Goal: Task Accomplishment & Management: Manage account settings

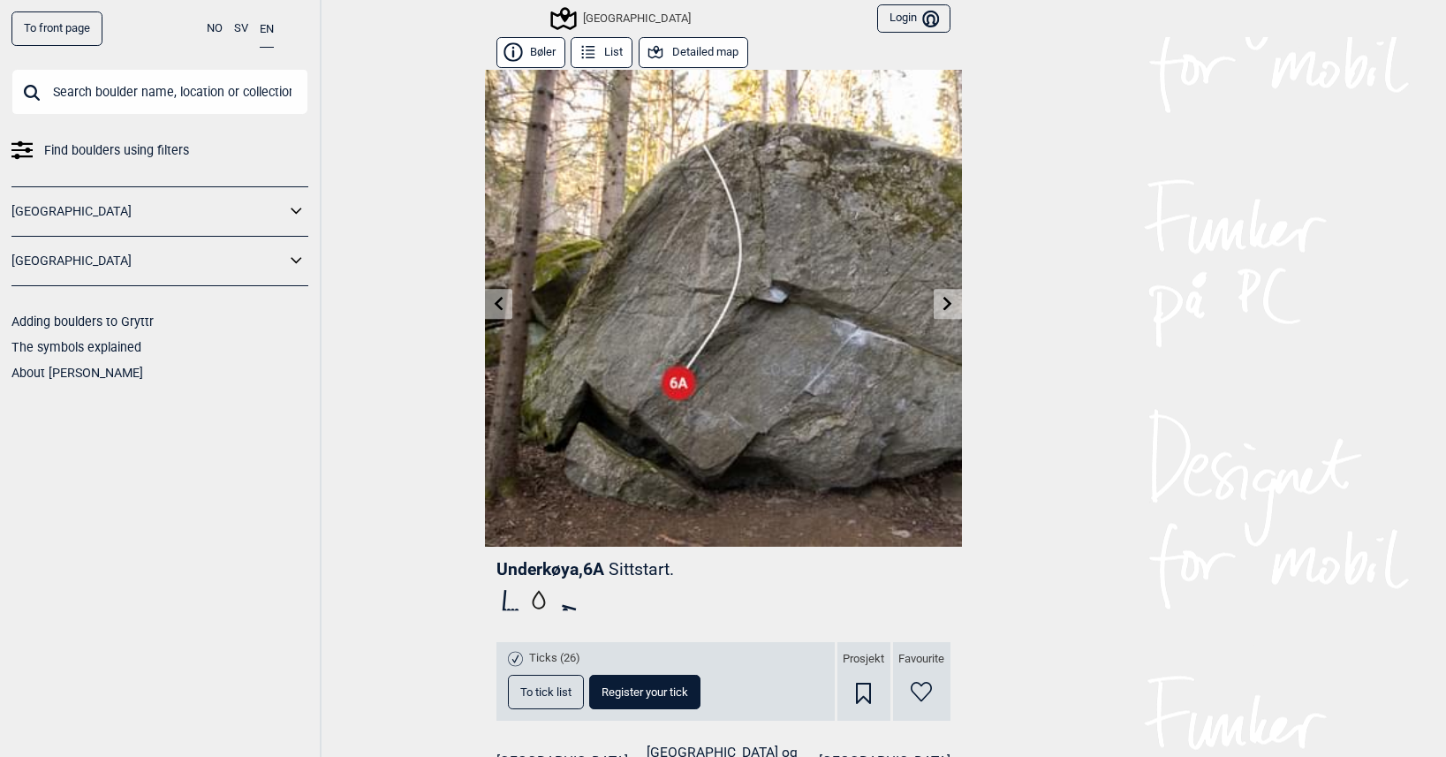
scroll to position [283, 0]
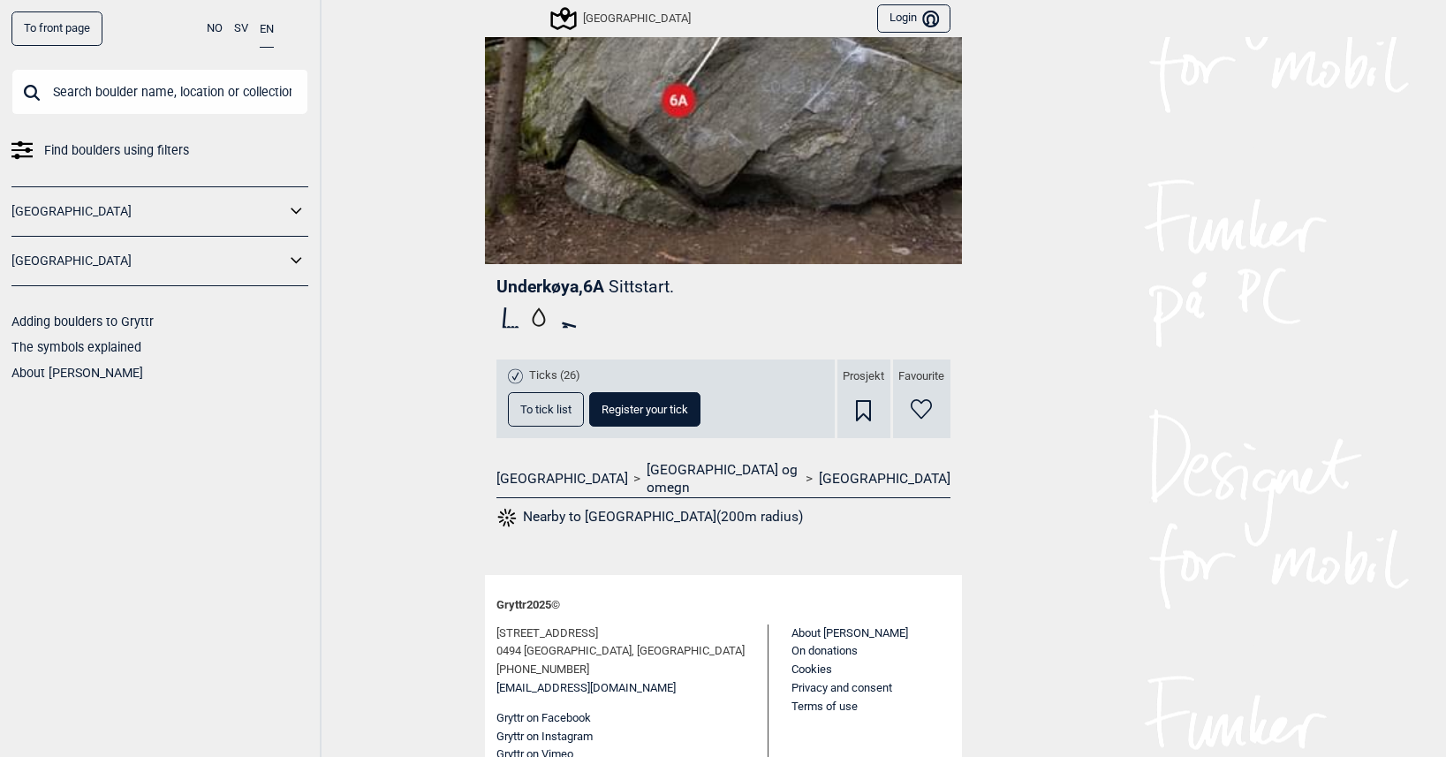
click at [543, 397] on button "To tick list" at bounding box center [546, 409] width 76 height 34
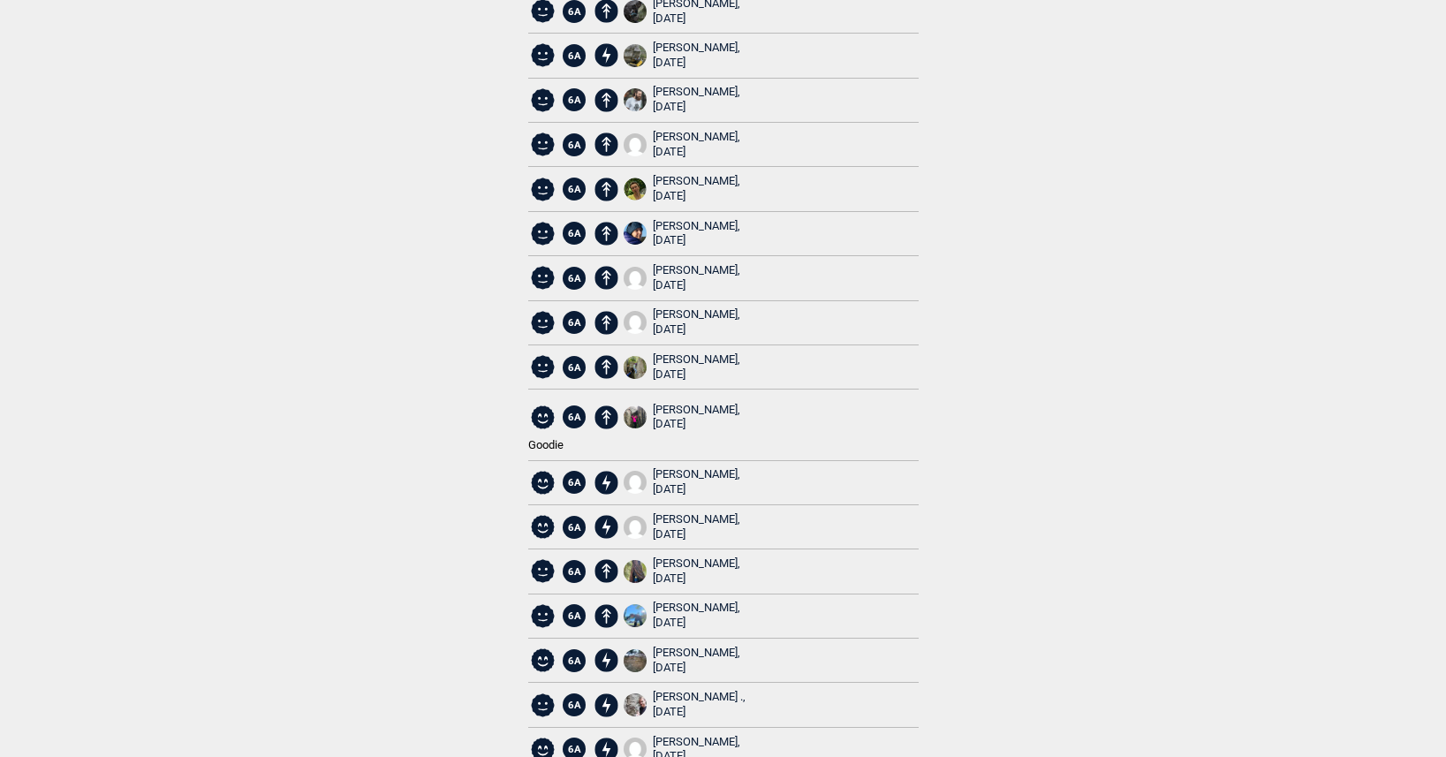
scroll to position [373, 0]
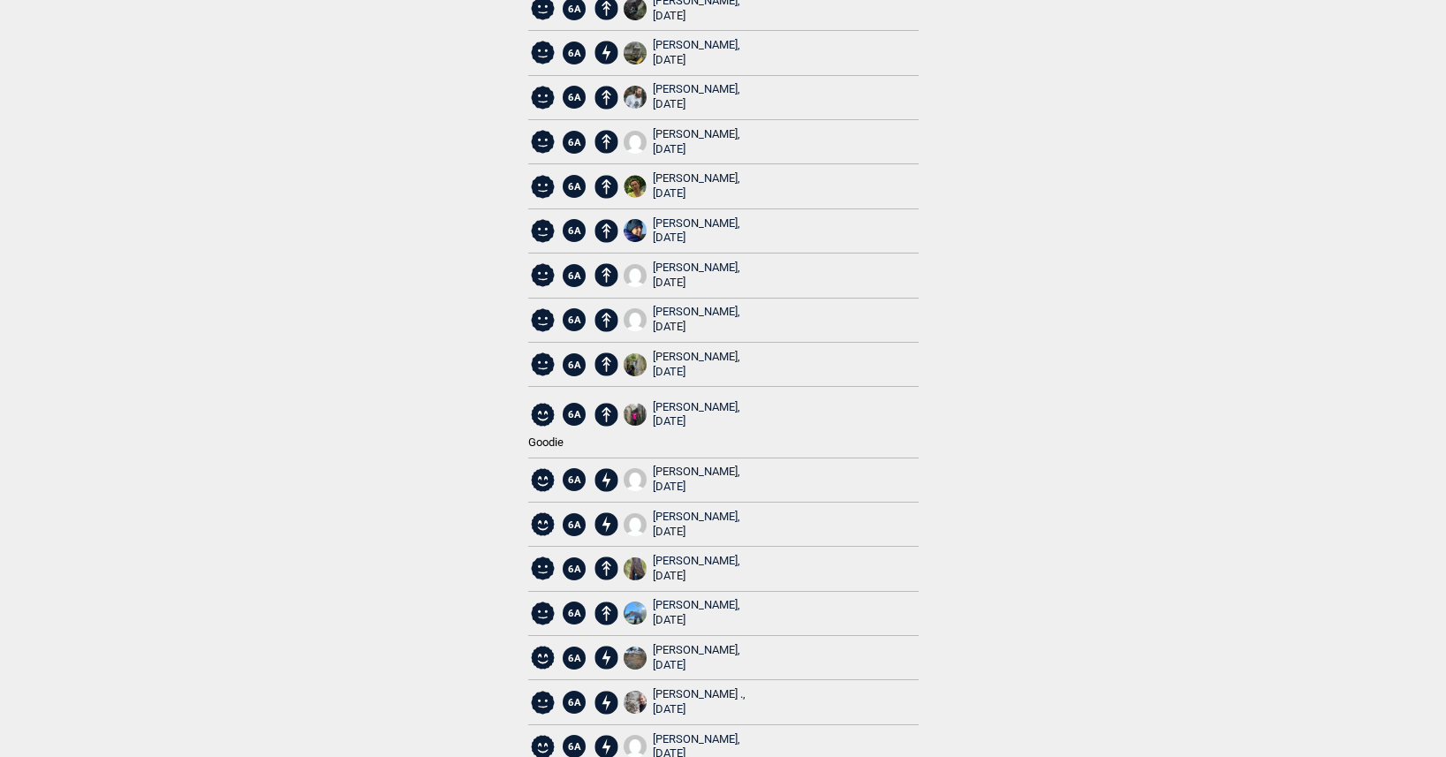
click at [666, 406] on div "[PERSON_NAME], [DATE]" at bounding box center [696, 415] width 87 height 30
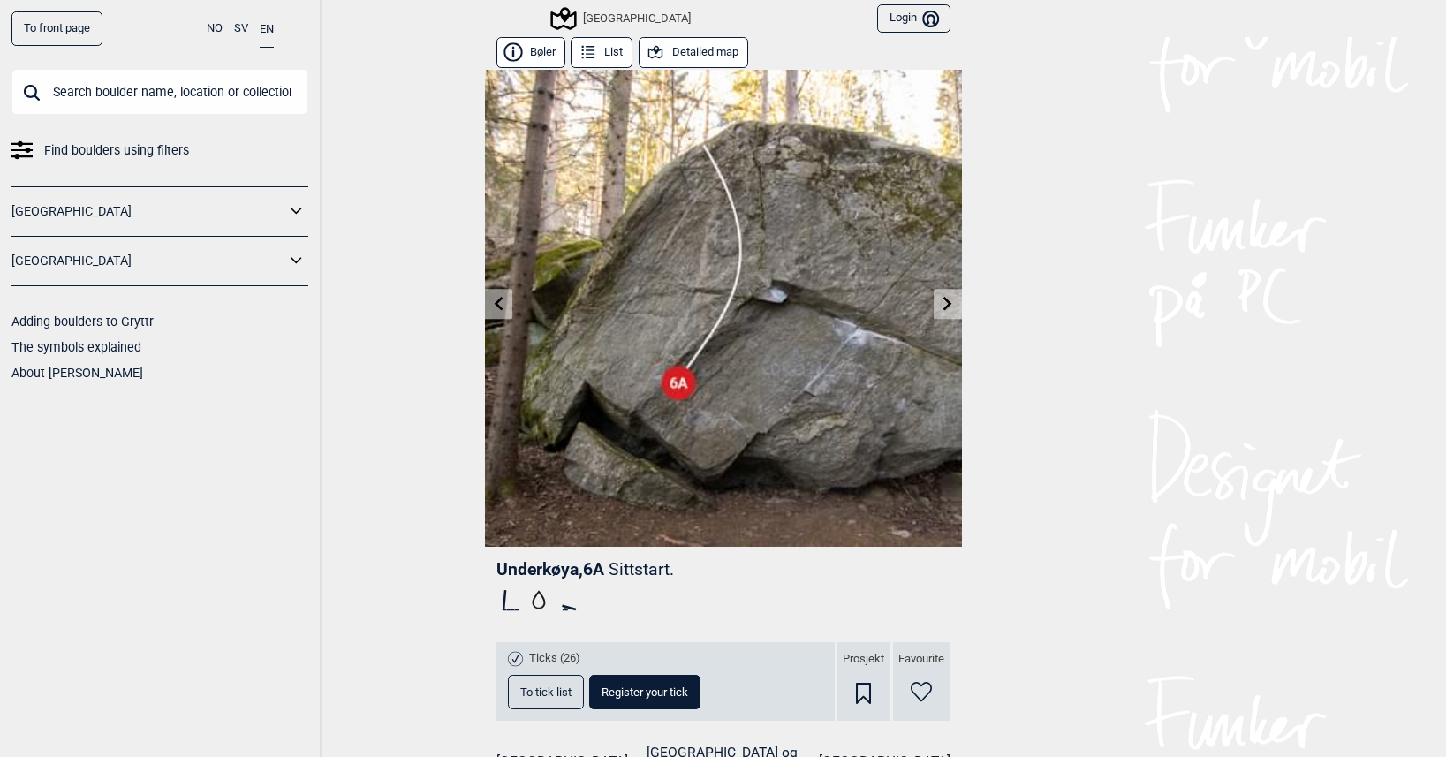
scroll to position [283, 0]
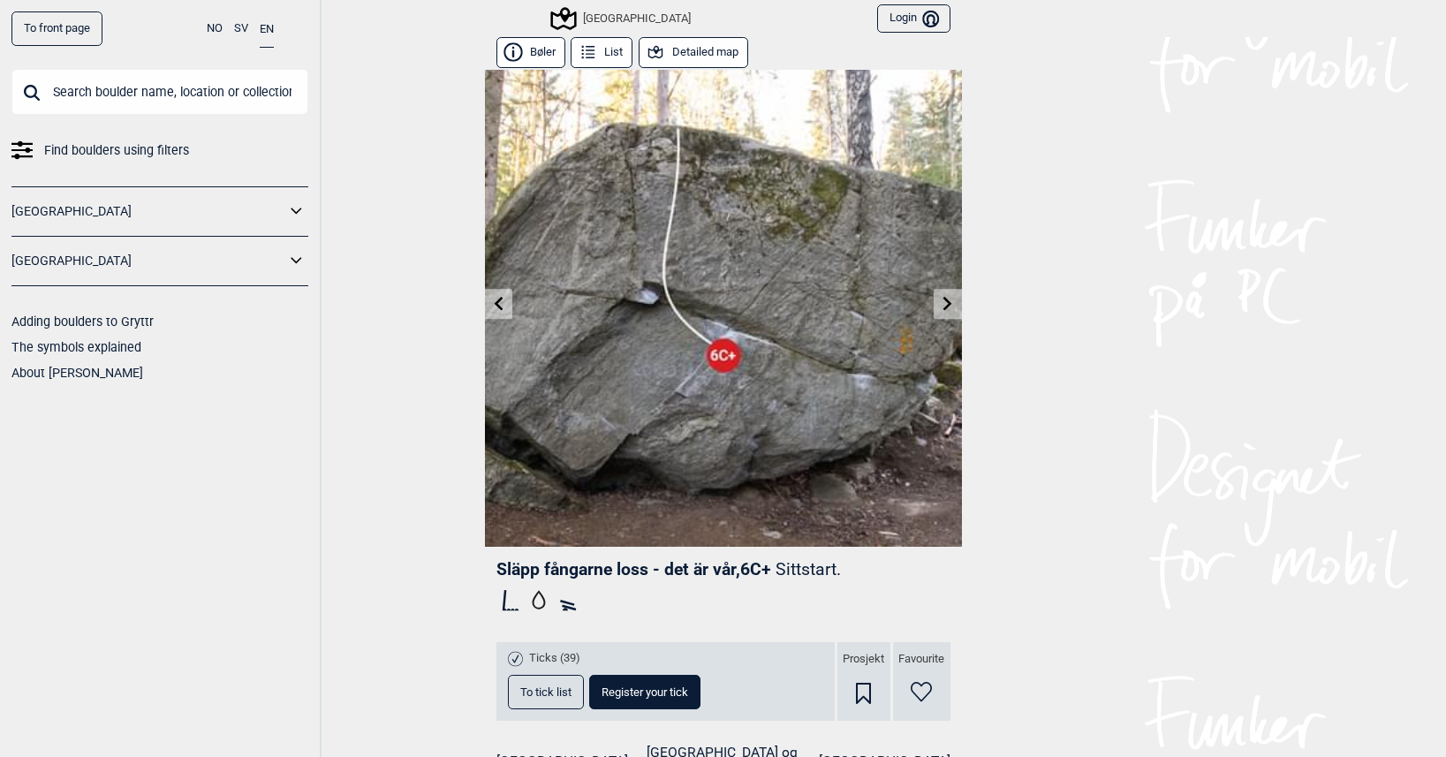
click at [947, 309] on icon at bounding box center [948, 303] width 14 height 14
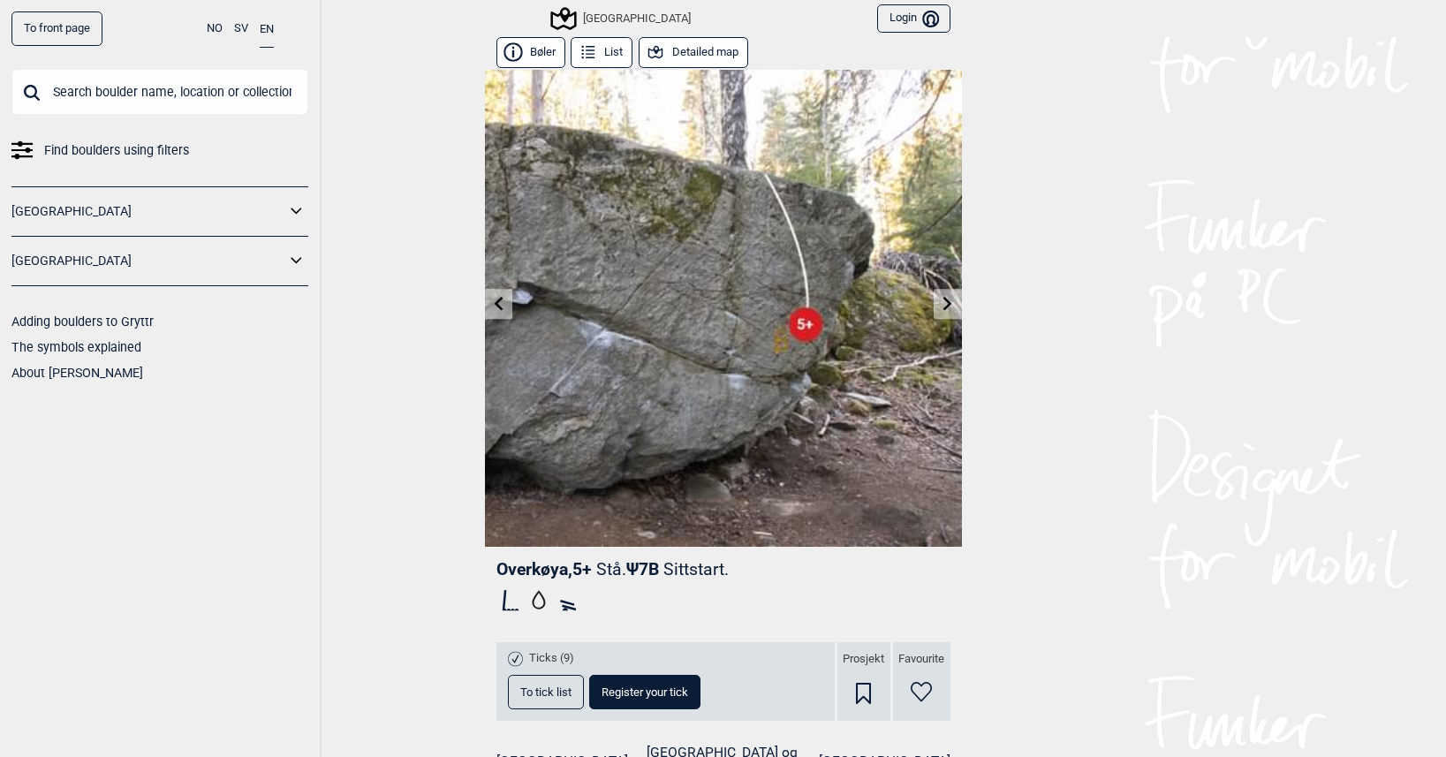
click at [947, 309] on icon at bounding box center [948, 303] width 14 height 14
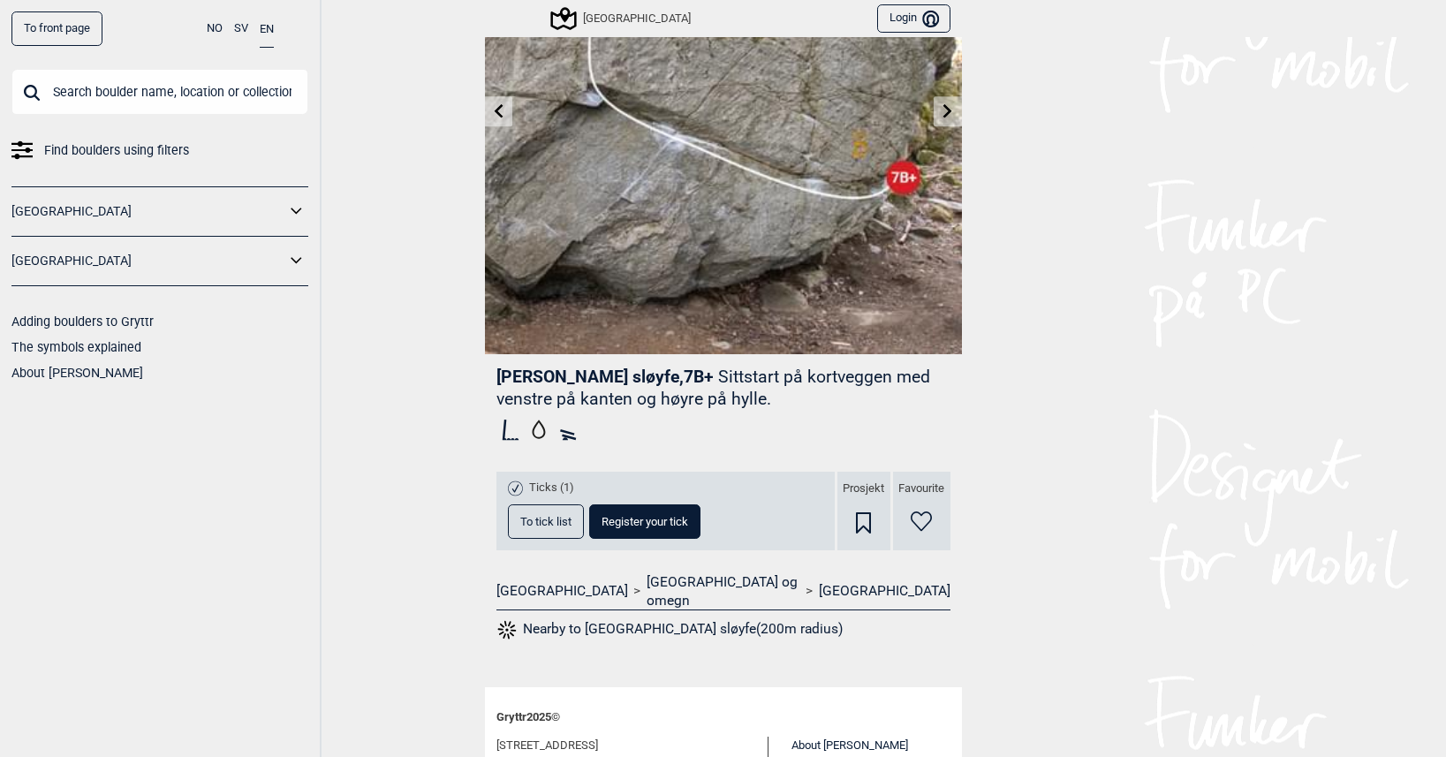
scroll to position [305, 0]
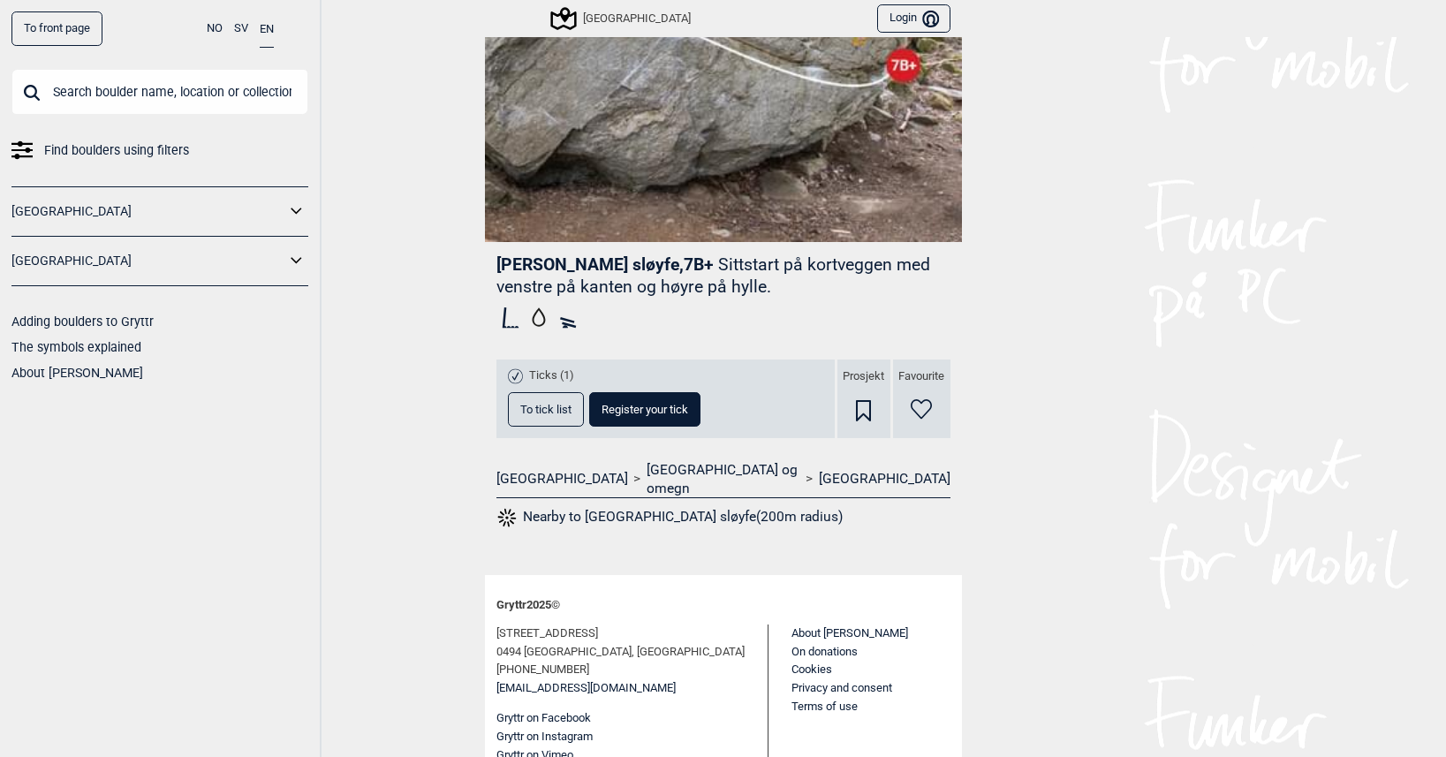
click at [531, 409] on span "To tick list" at bounding box center [545, 409] width 51 height 11
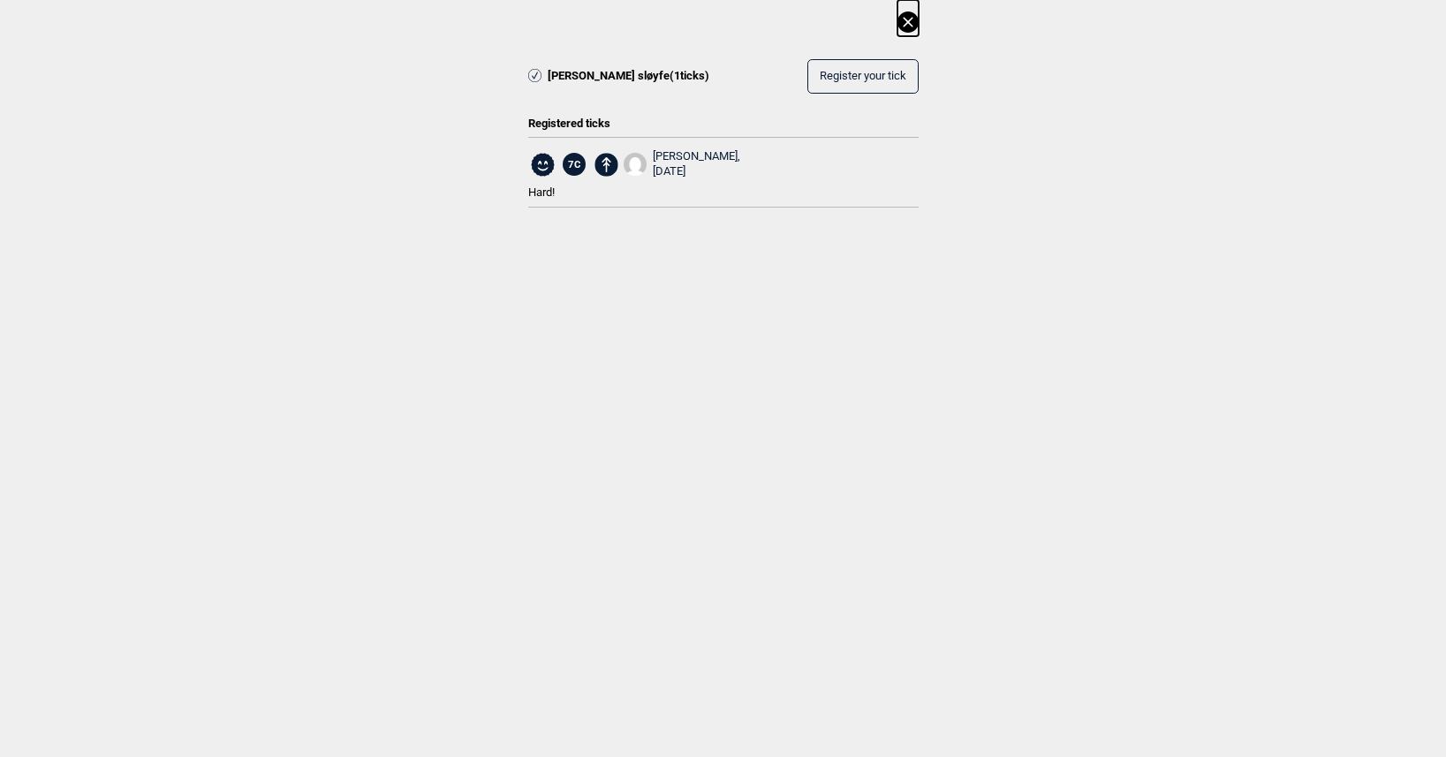
click at [909, 19] on icon at bounding box center [908, 22] width 10 height 10
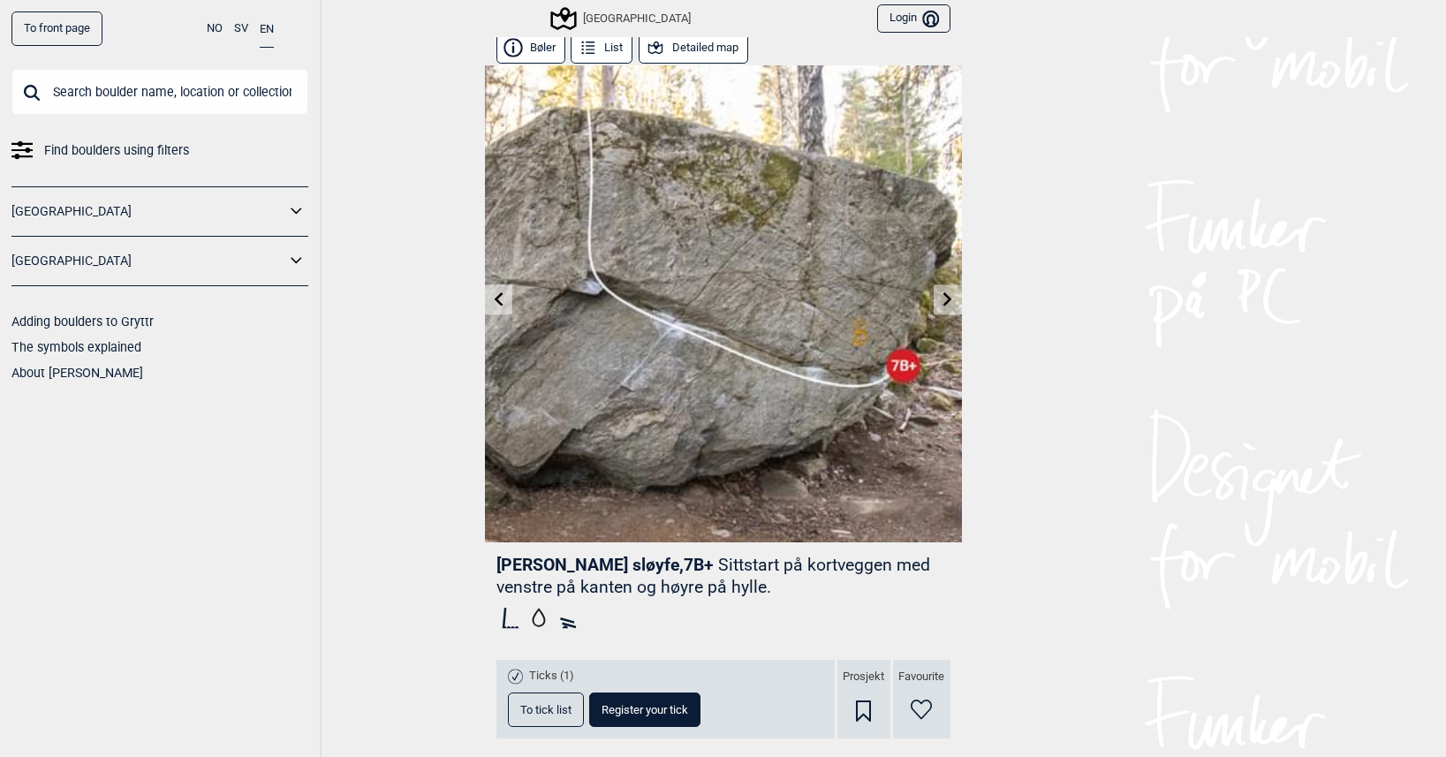
scroll to position [0, 0]
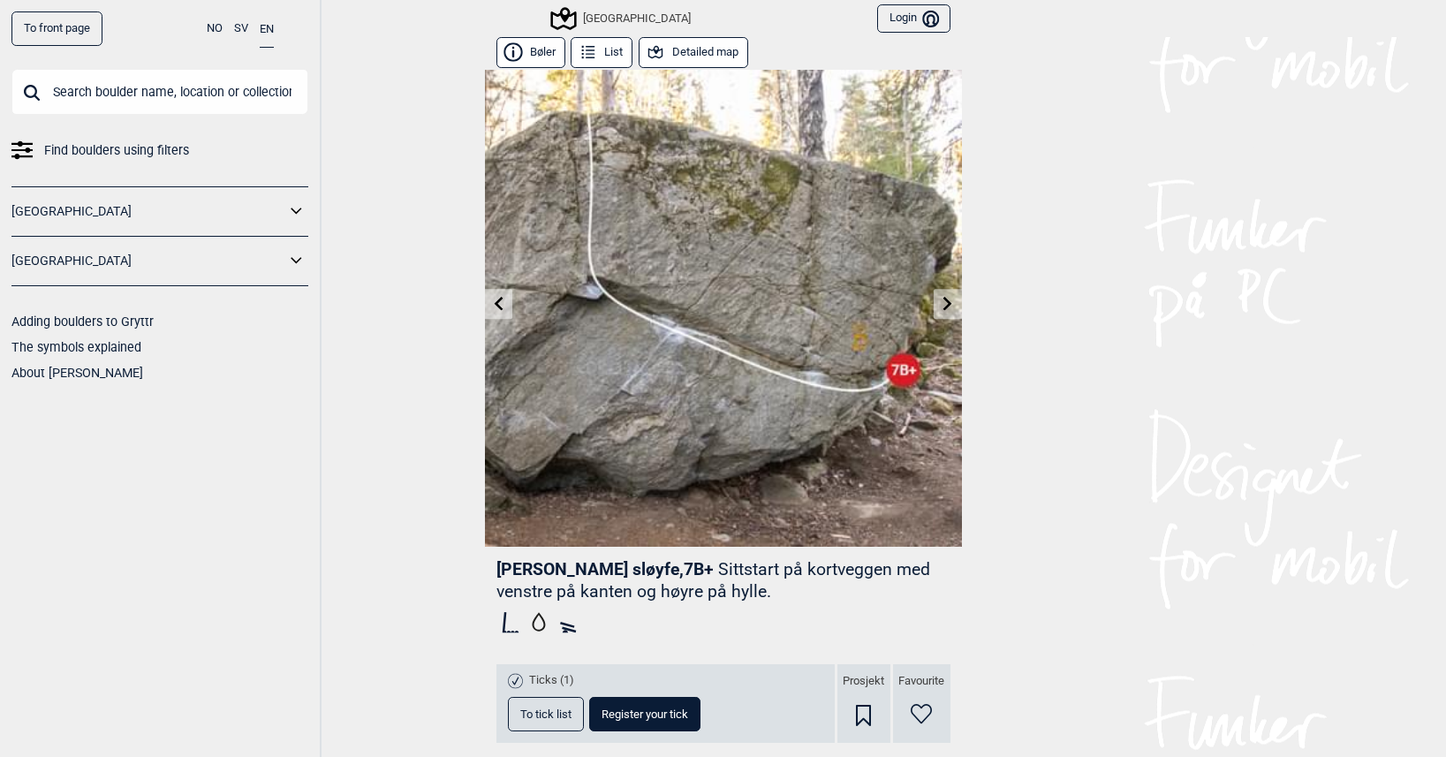
click at [941, 308] on icon at bounding box center [948, 303] width 14 height 14
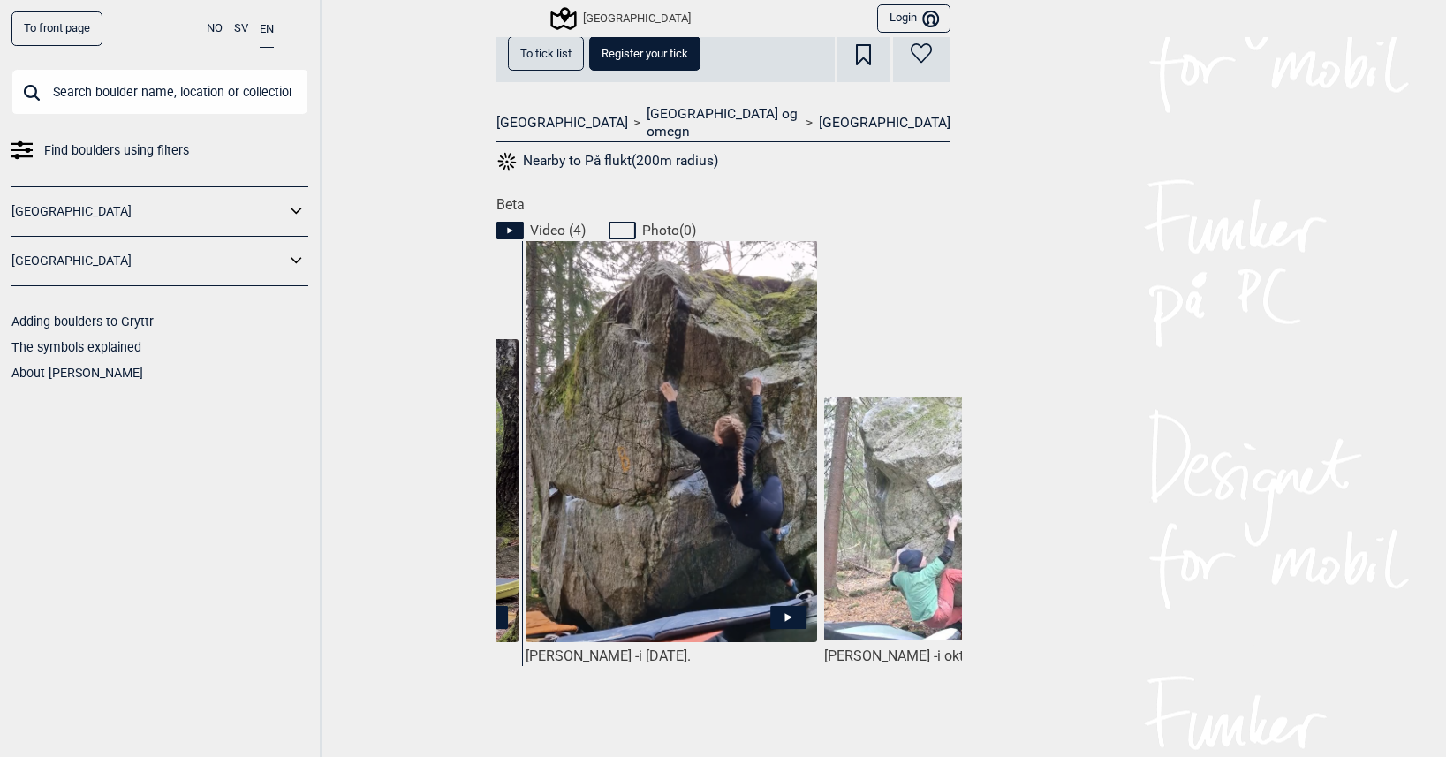
scroll to position [0, 269]
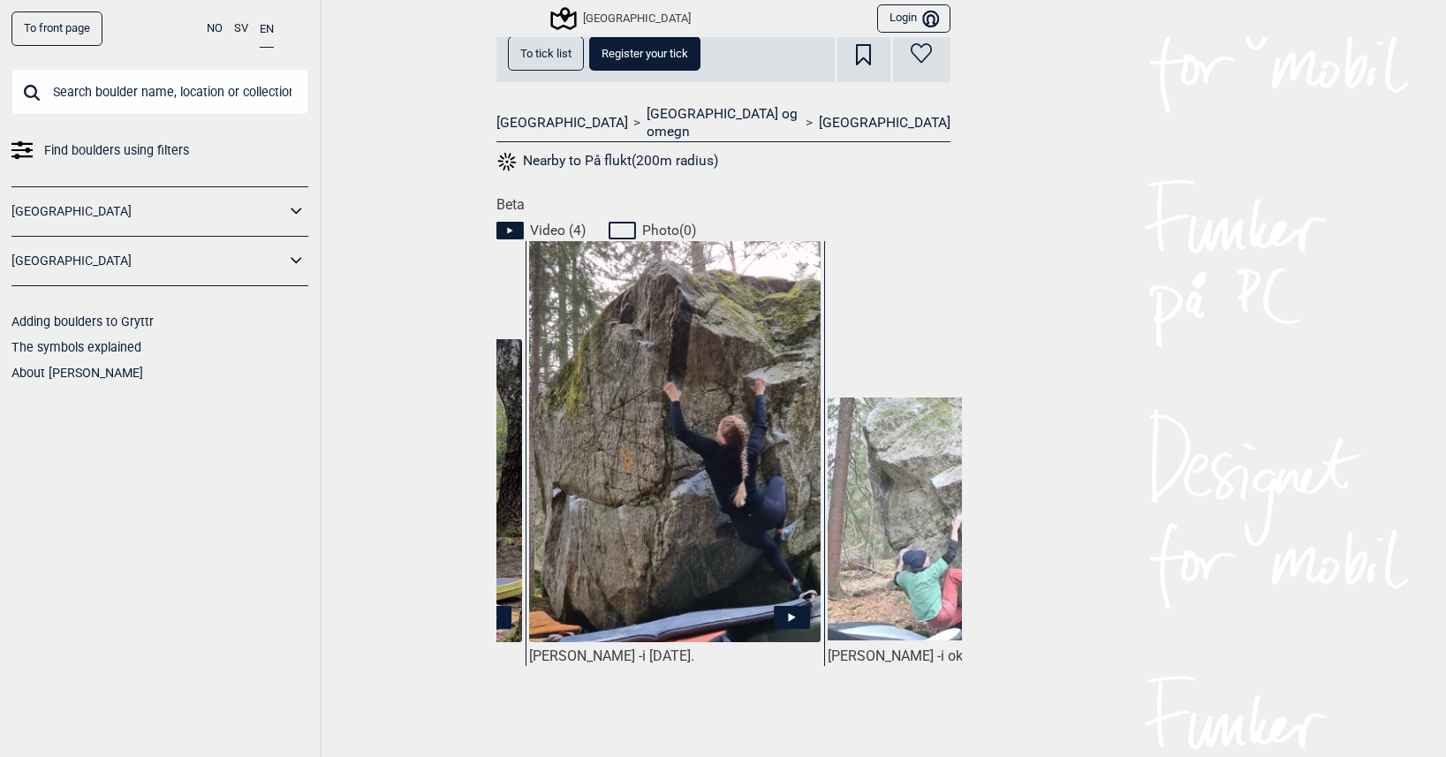
click at [735, 426] on img at bounding box center [674, 443] width 291 height 406
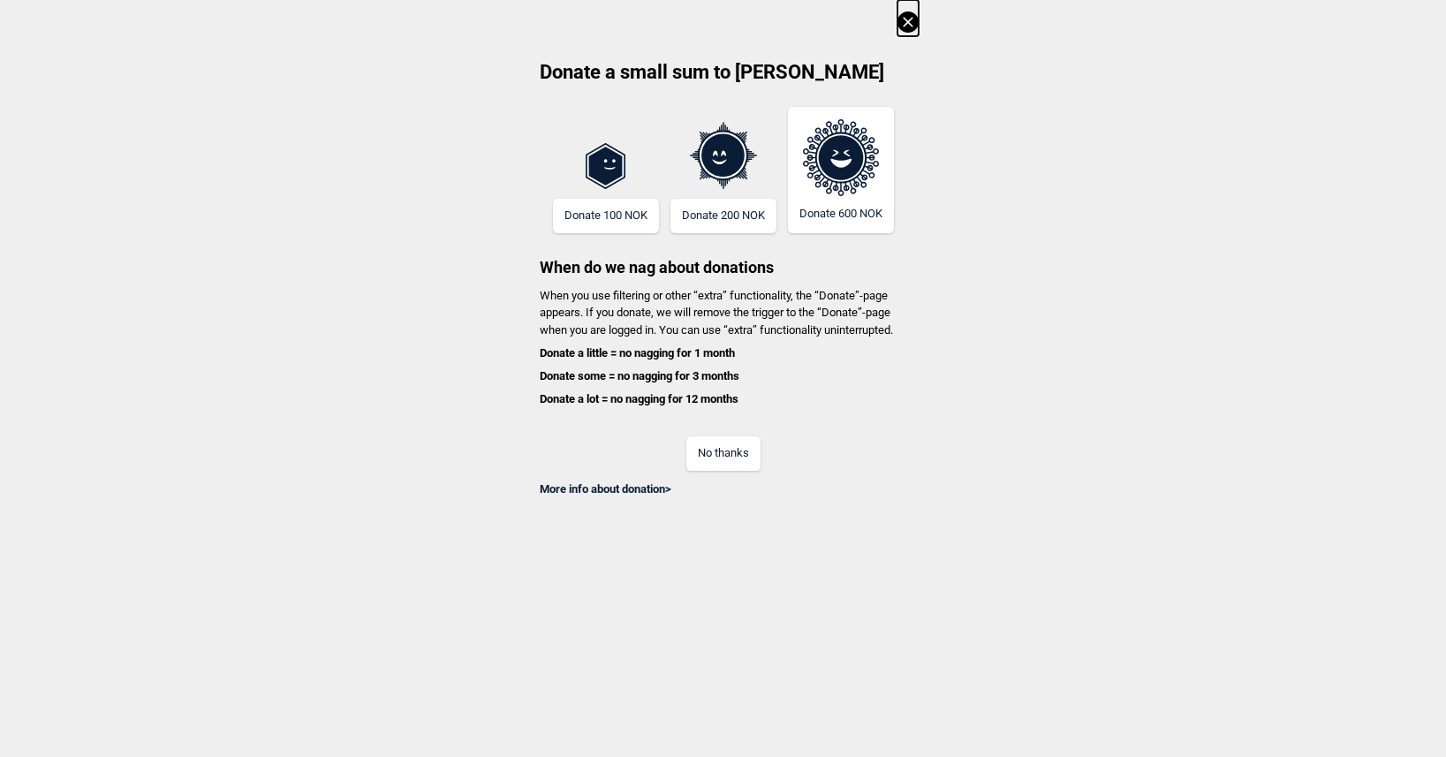
click at [707, 447] on button "No thanks" at bounding box center [723, 453] width 74 height 34
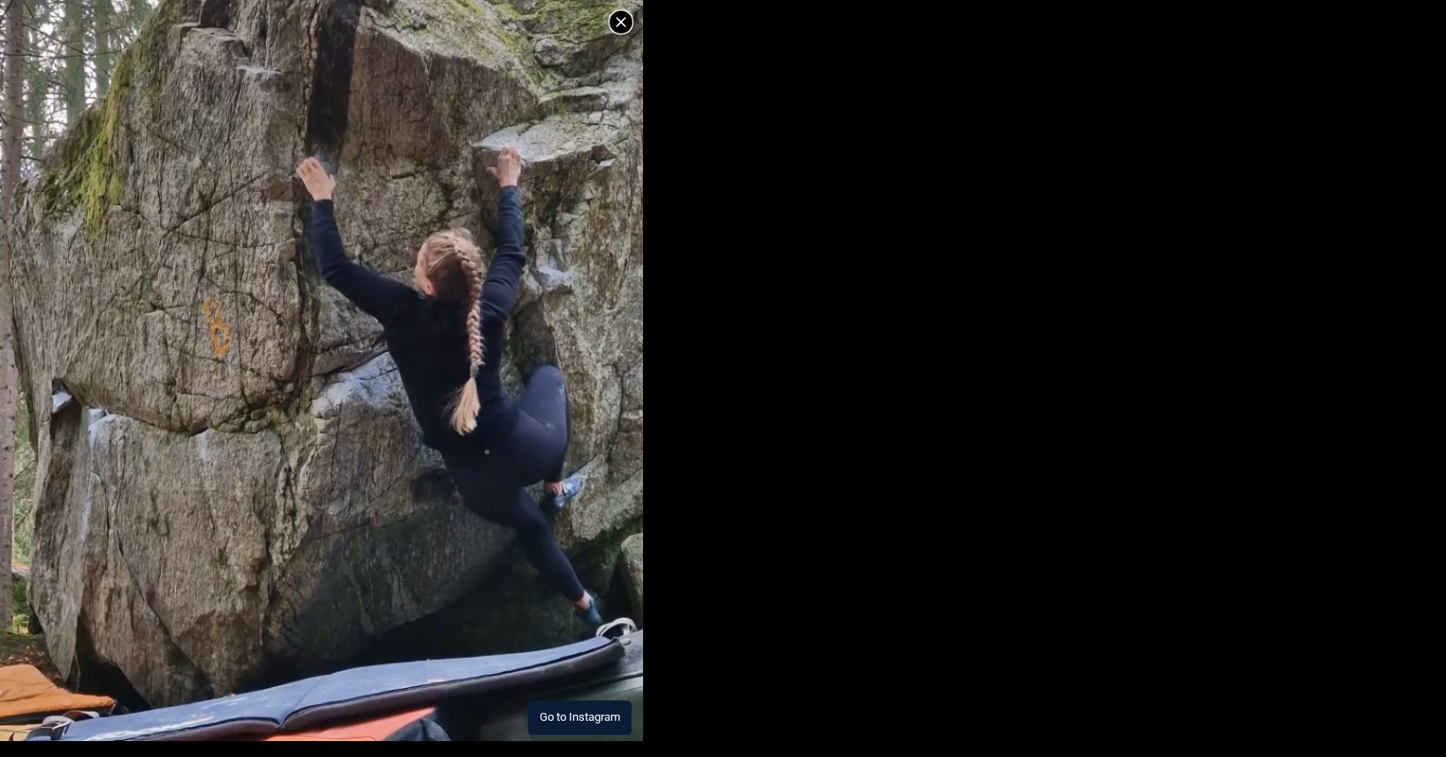
click at [615, 22] on icon at bounding box center [621, 21] width 21 height 21
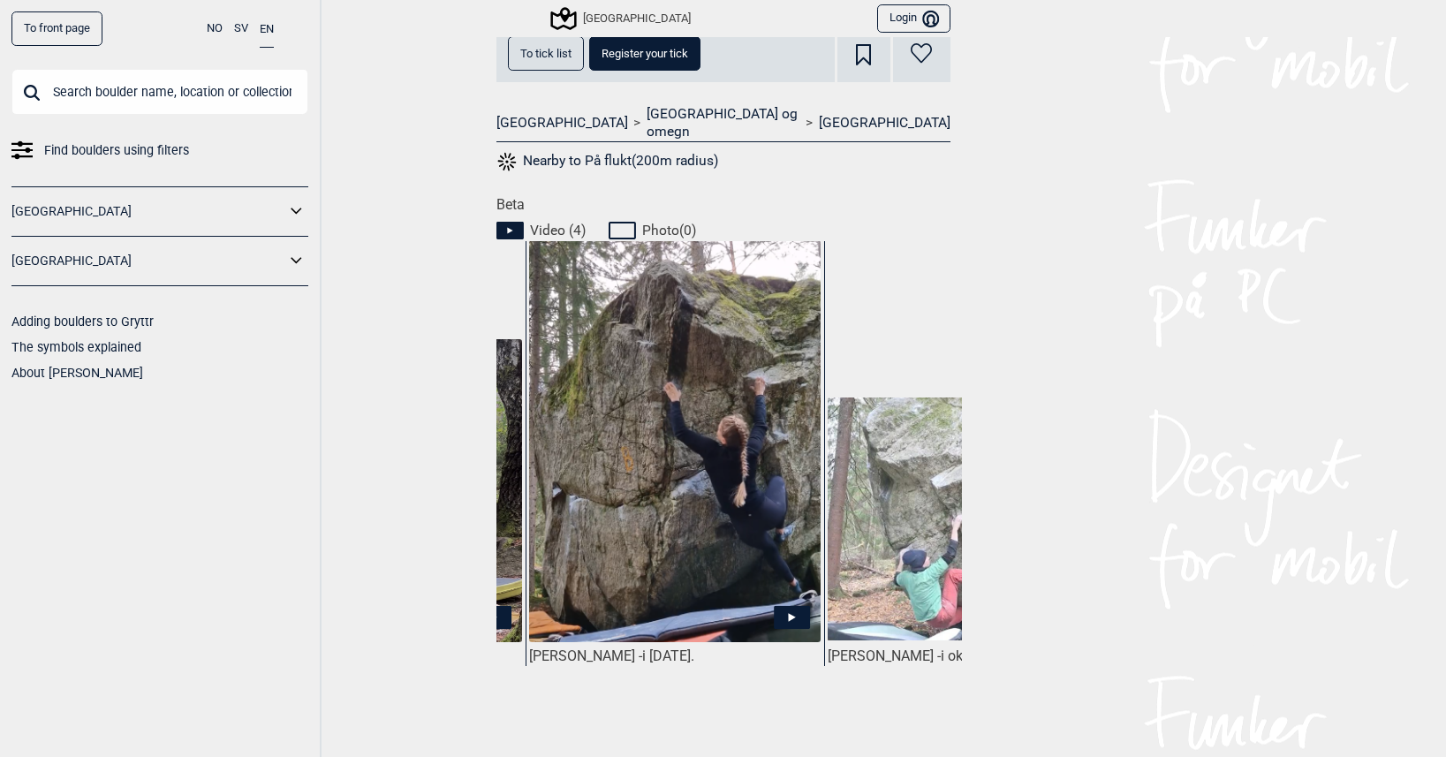
click at [884, 455] on img at bounding box center [973, 519] width 291 height 243
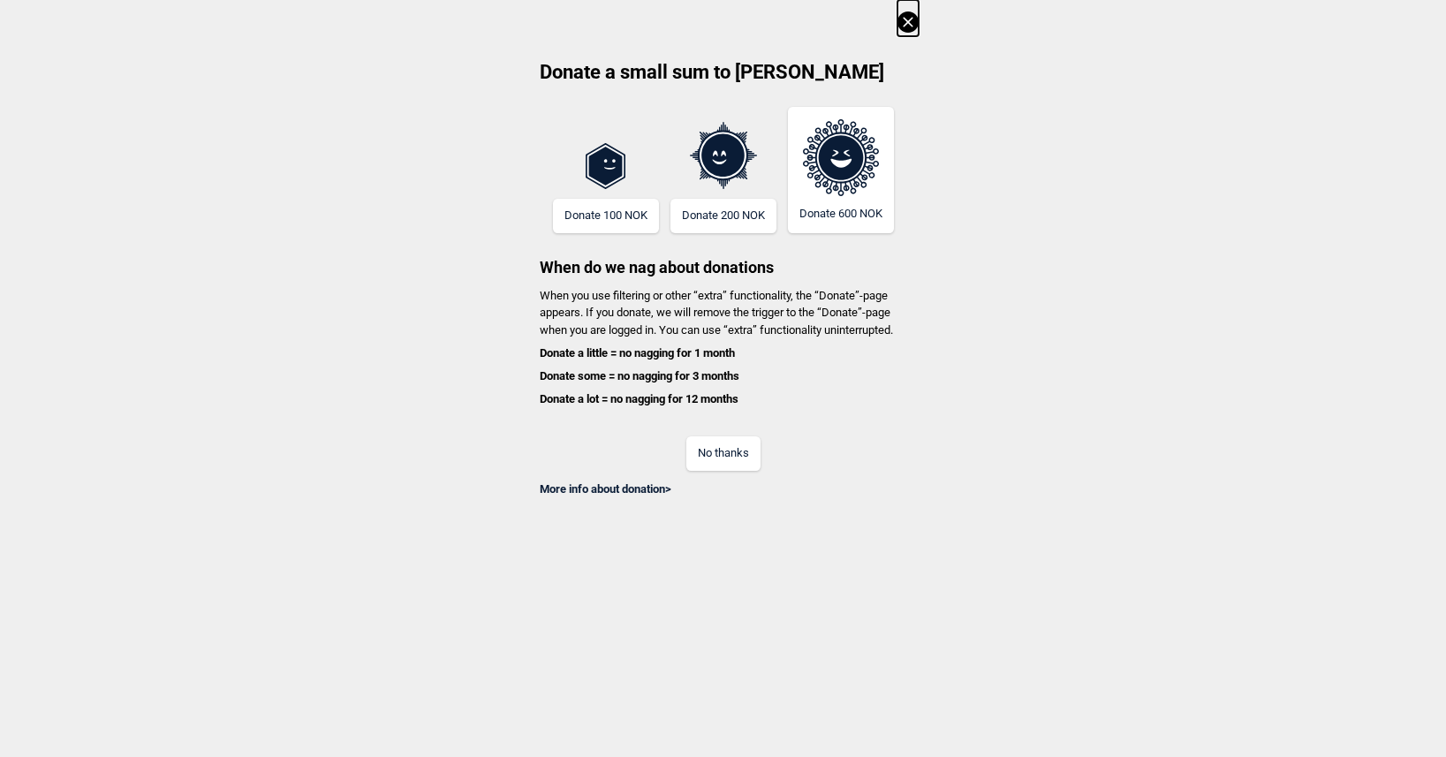
click at [717, 453] on button "No thanks" at bounding box center [723, 453] width 74 height 34
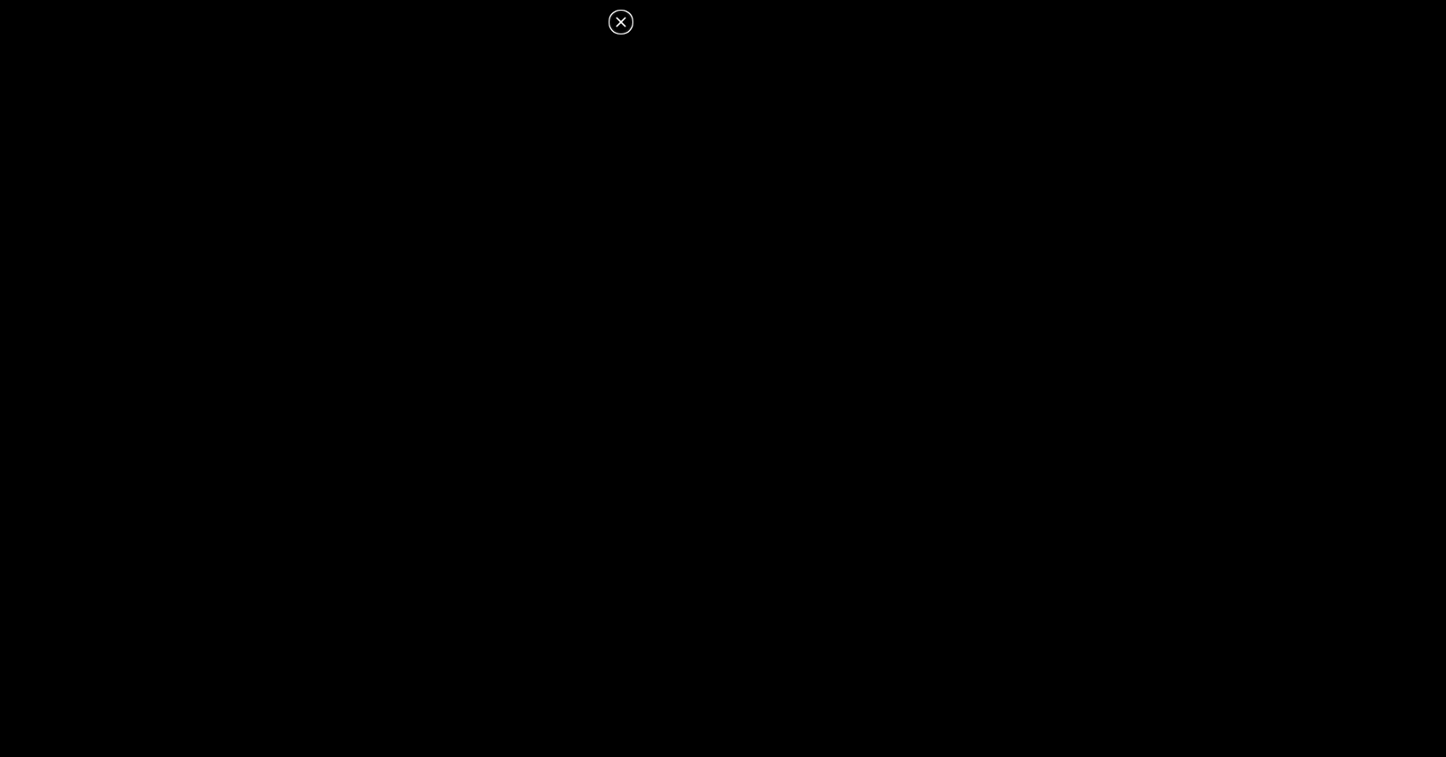
click at [620, 20] on icon at bounding box center [621, 21] width 21 height 21
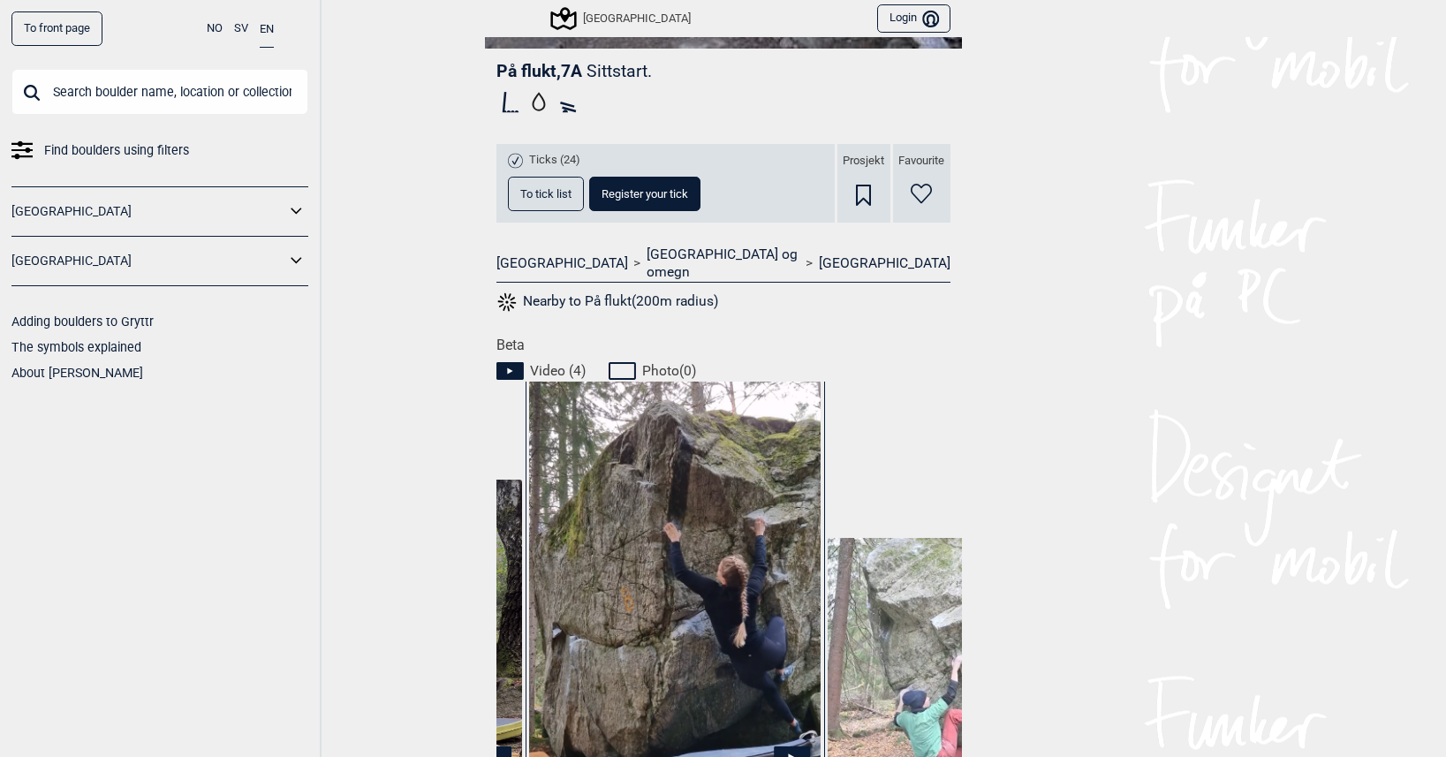
scroll to position [481, 0]
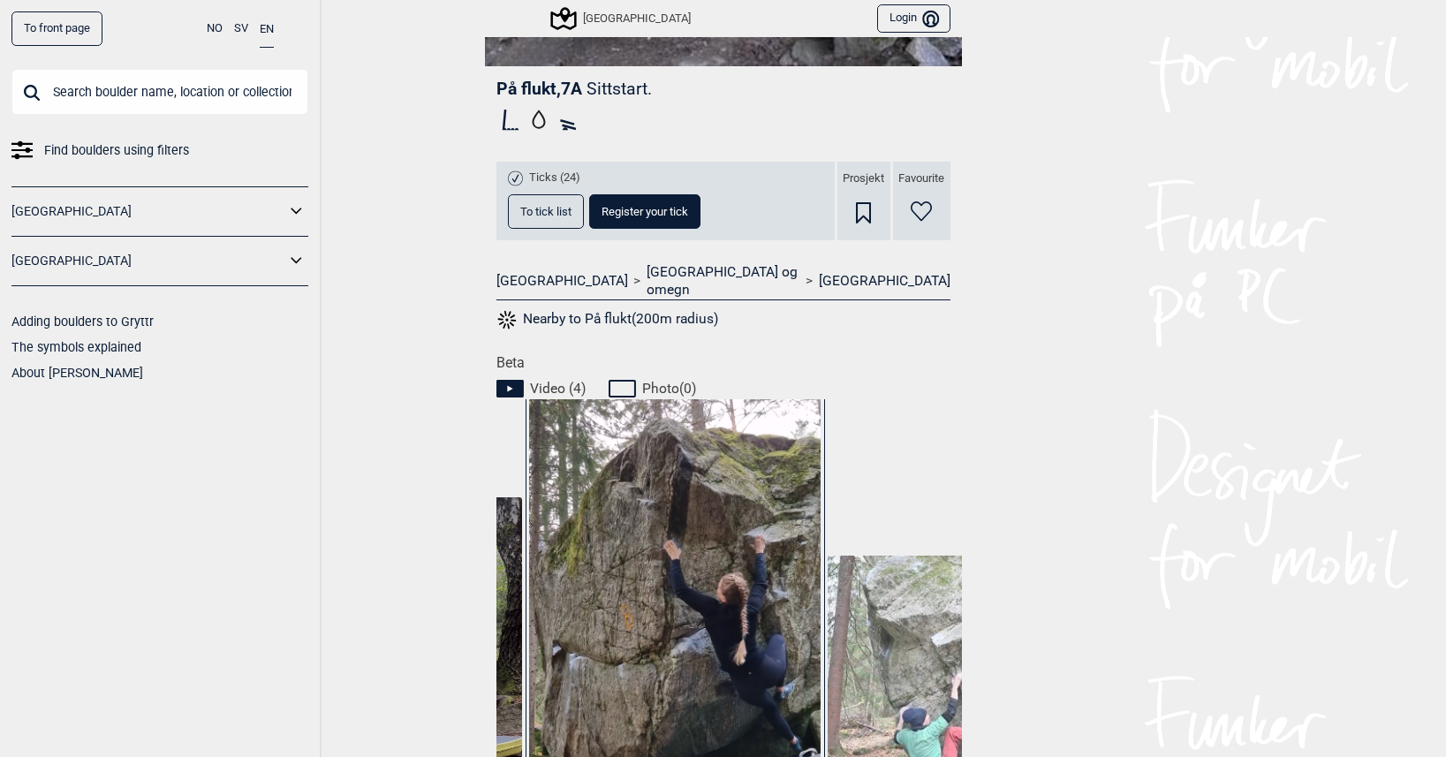
click at [520, 206] on span "To tick list" at bounding box center [545, 211] width 51 height 11
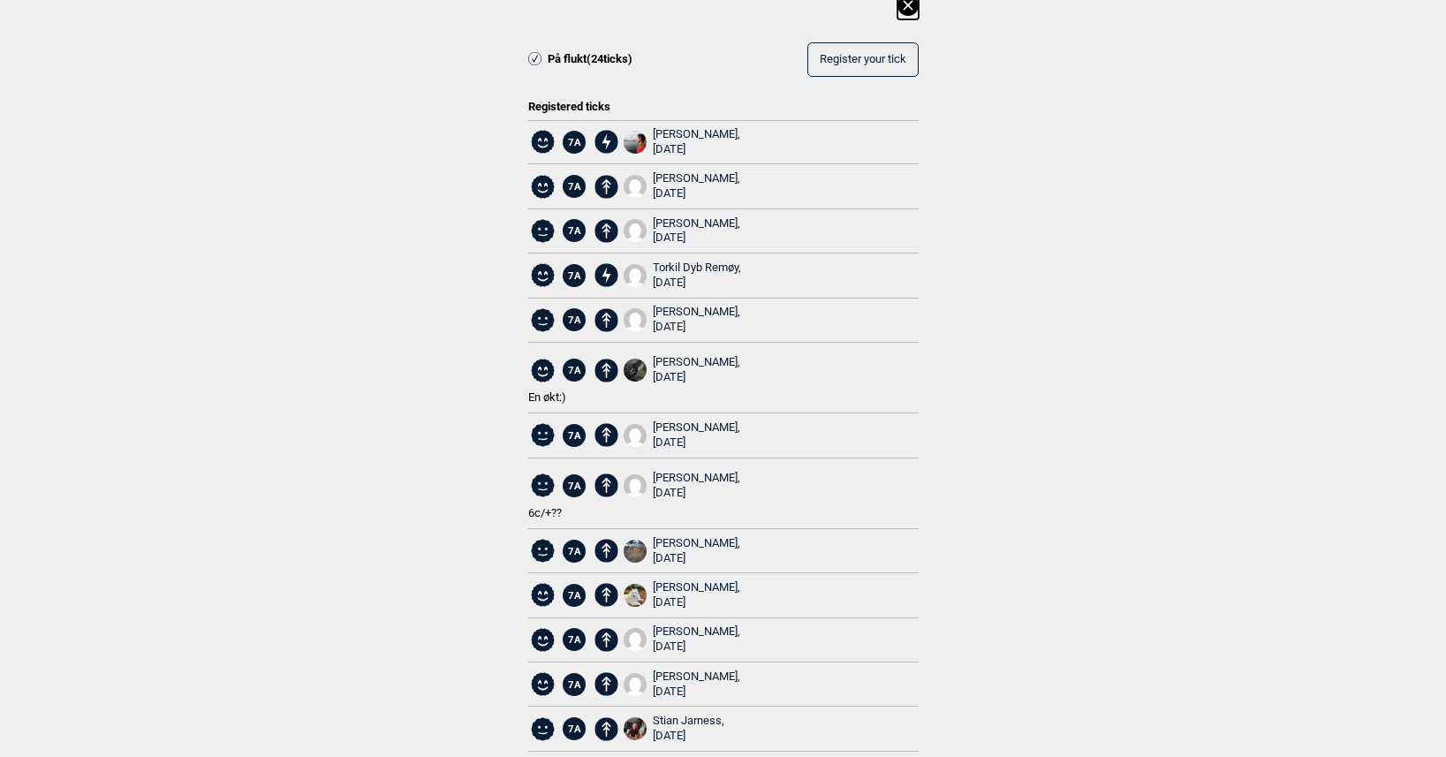
scroll to position [0, 0]
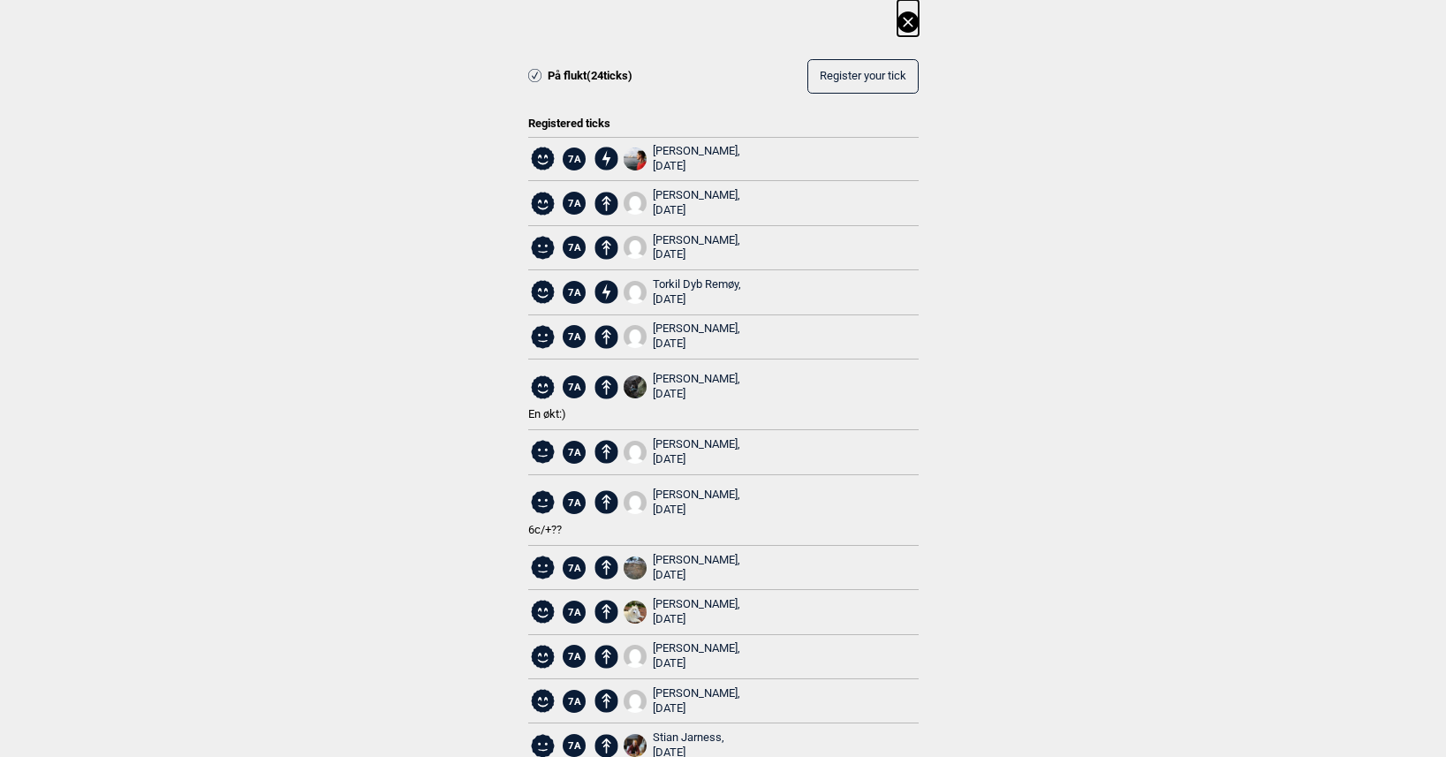
click at [906, 18] on icon at bounding box center [908, 21] width 21 height 21
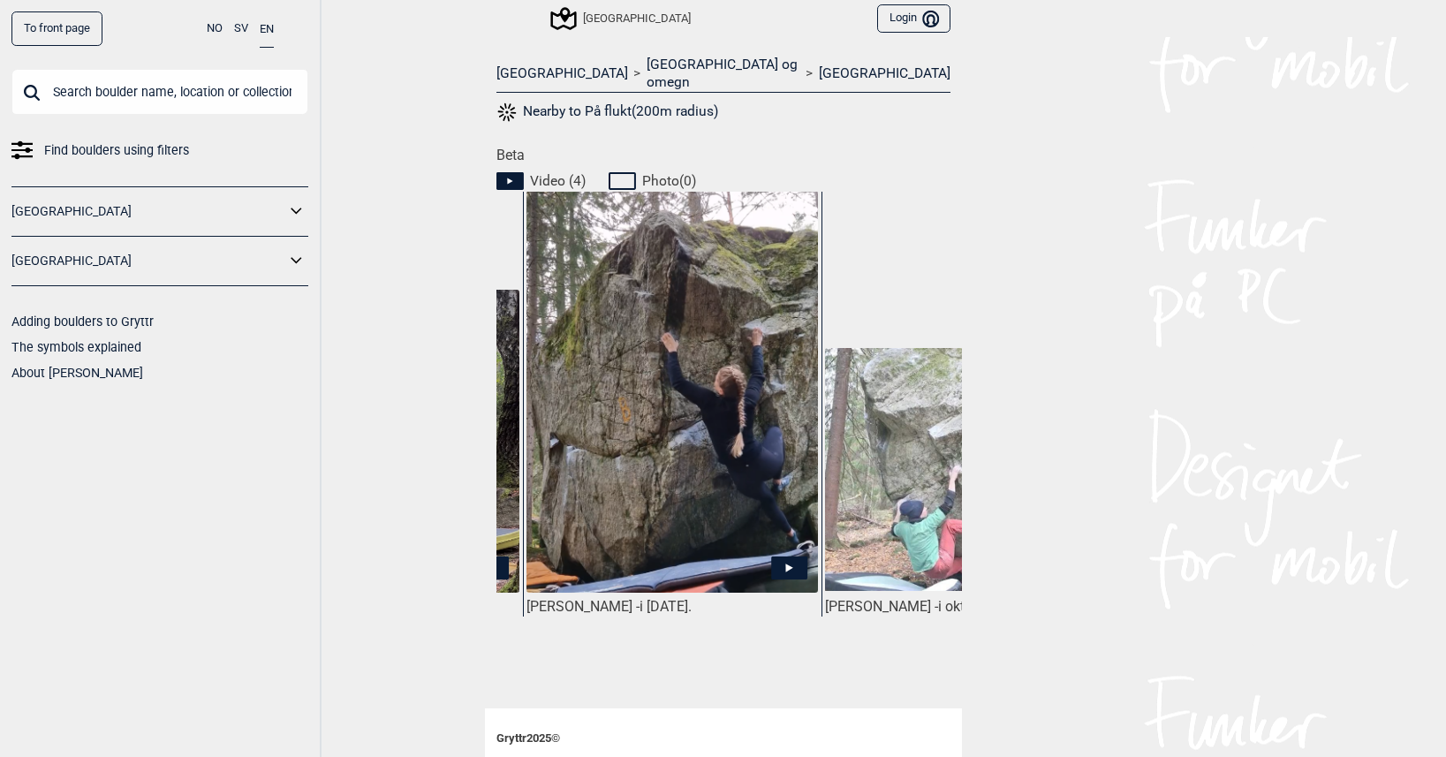
scroll to position [0, 262]
